Goal: Complete application form

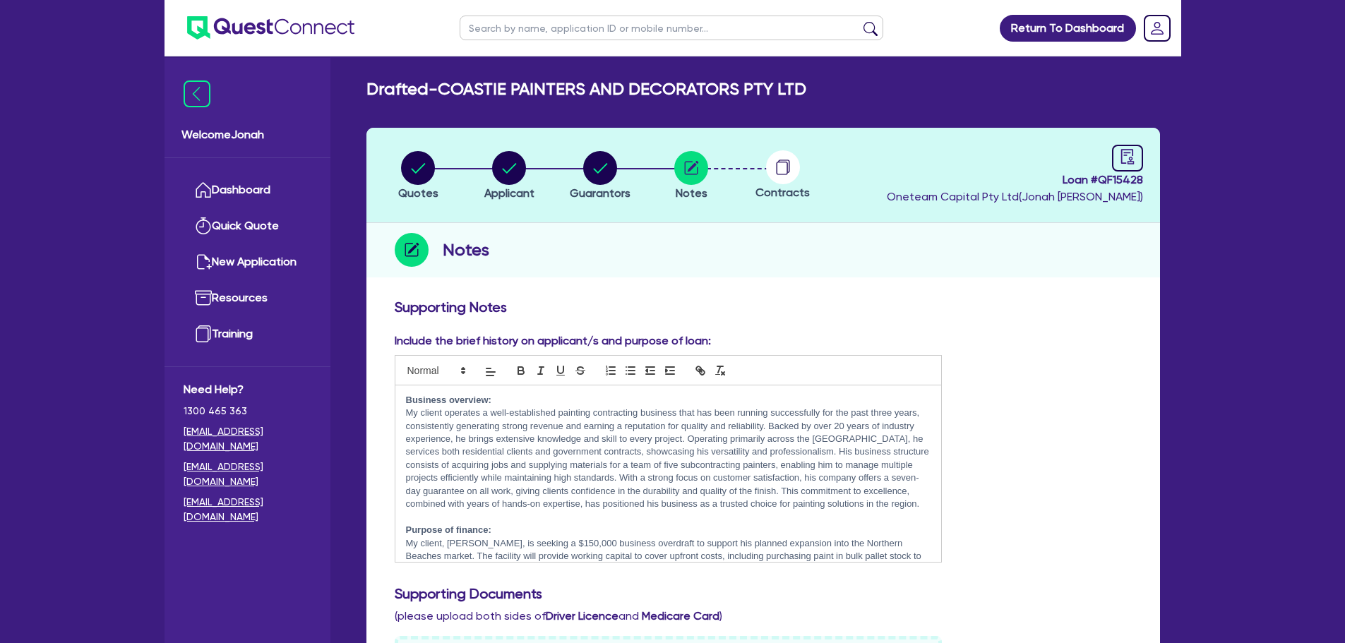
click at [605, 26] on input "text" at bounding box center [672, 28] width 424 height 25
type input "[PERSON_NAME]"
click at [869, 26] on button "submit" at bounding box center [870, 31] width 23 height 20
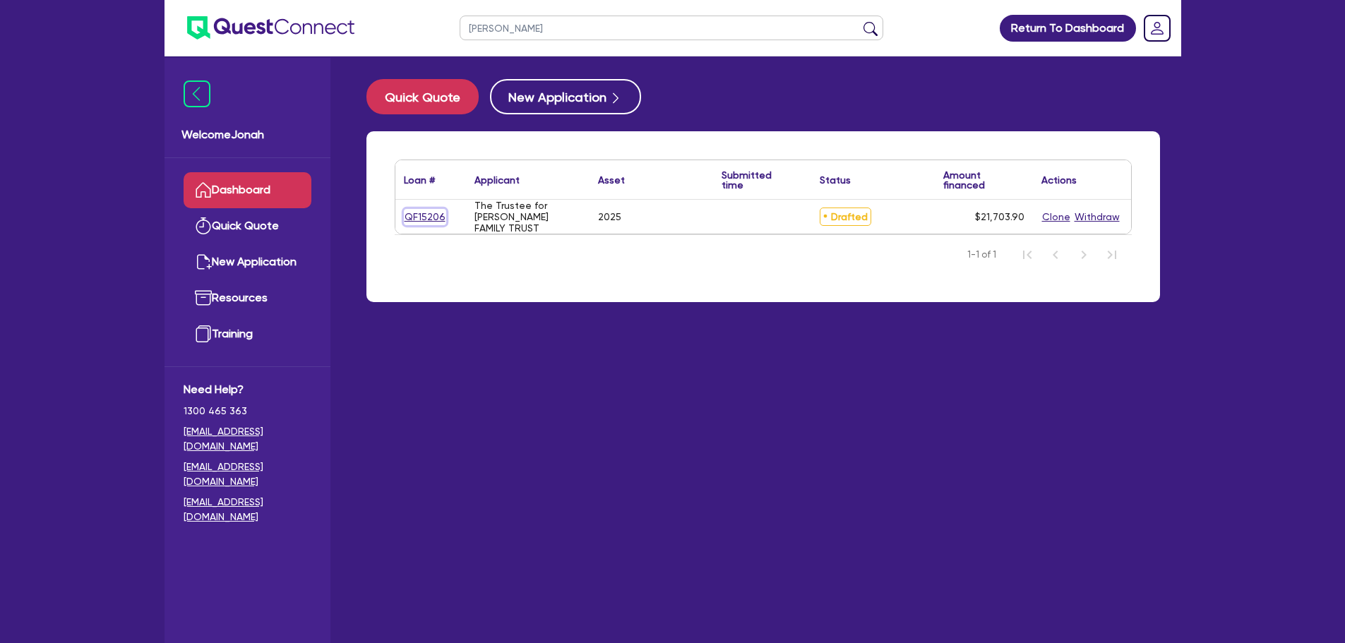
click at [419, 224] on link "QF15206" at bounding box center [425, 217] width 42 height 16
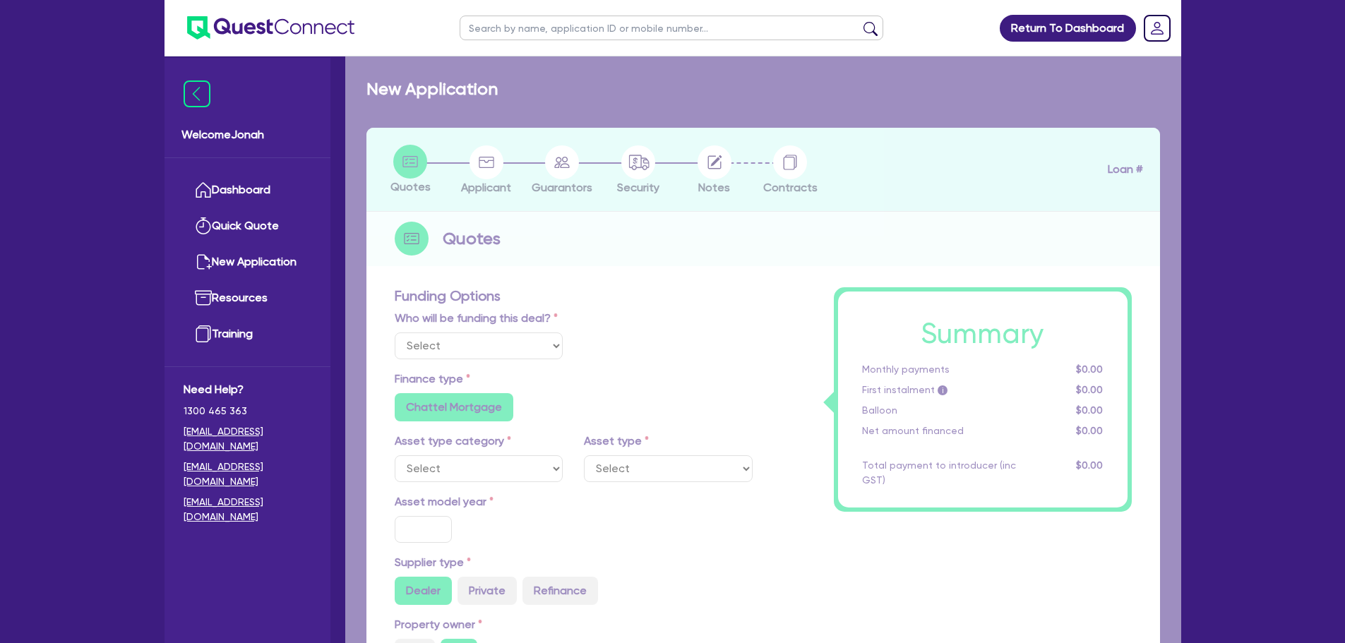
select select "Other"
select select "SECONDARY_ASSETS"
type input "2025"
radio input "true"
type input "20,000"
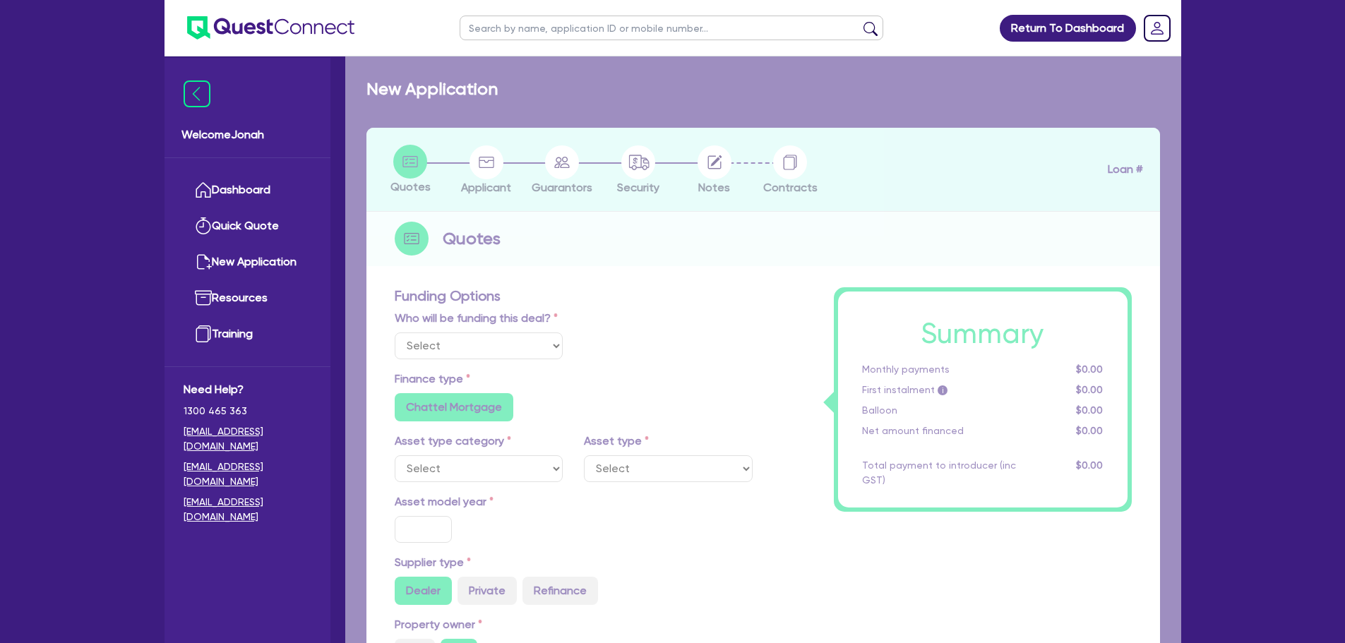
type input "8"
type input "1,736.31"
type input "6.69"
type input "649"
type input "900"
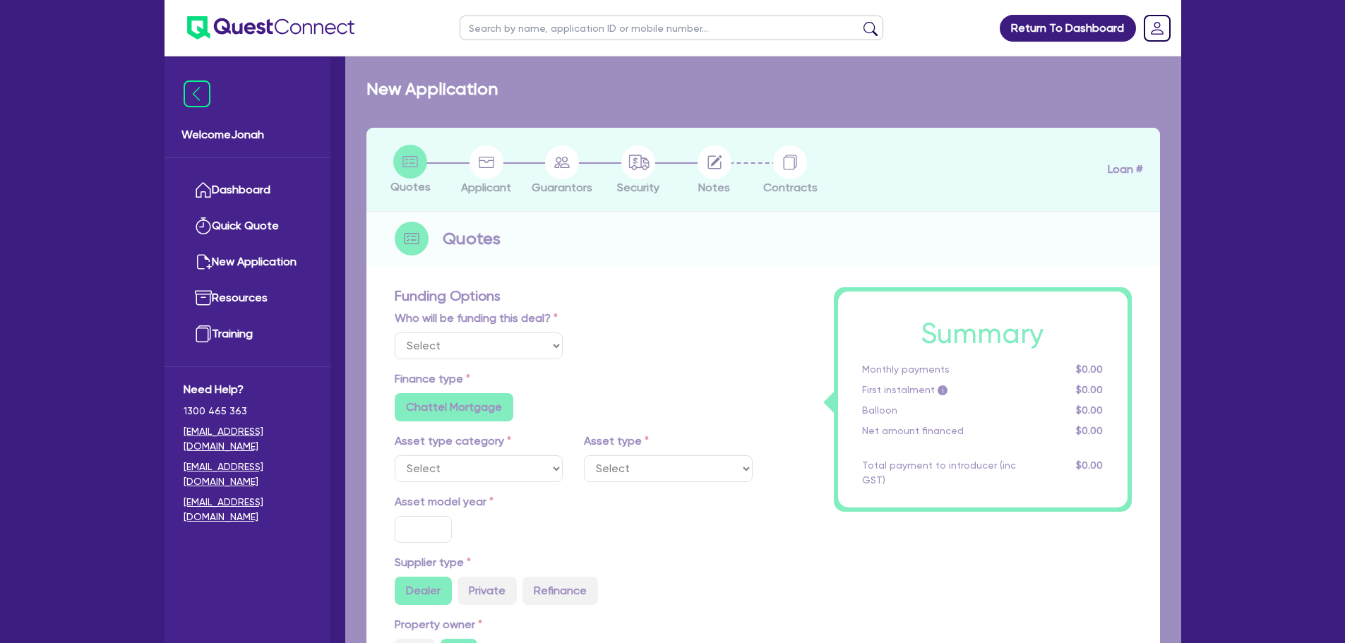
radio input "true"
select select "GENERATORS_AND_COMPRESSORS"
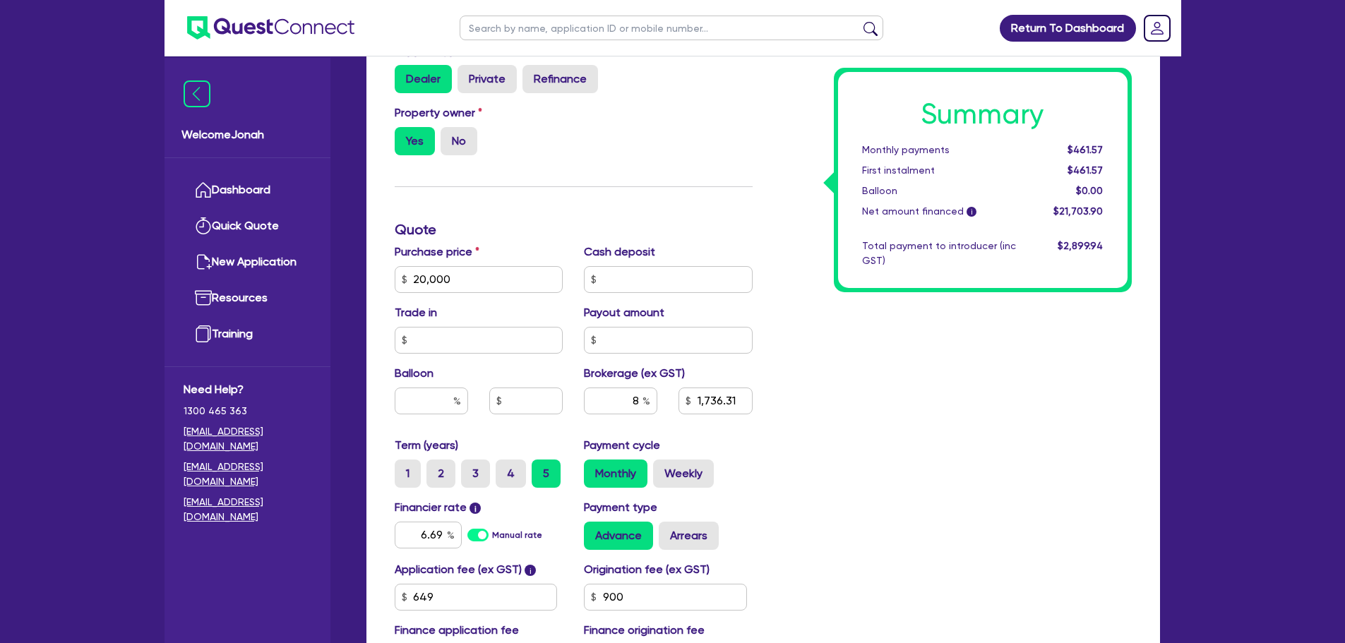
scroll to position [565, 0]
